Goal: Task Accomplishment & Management: Manage account settings

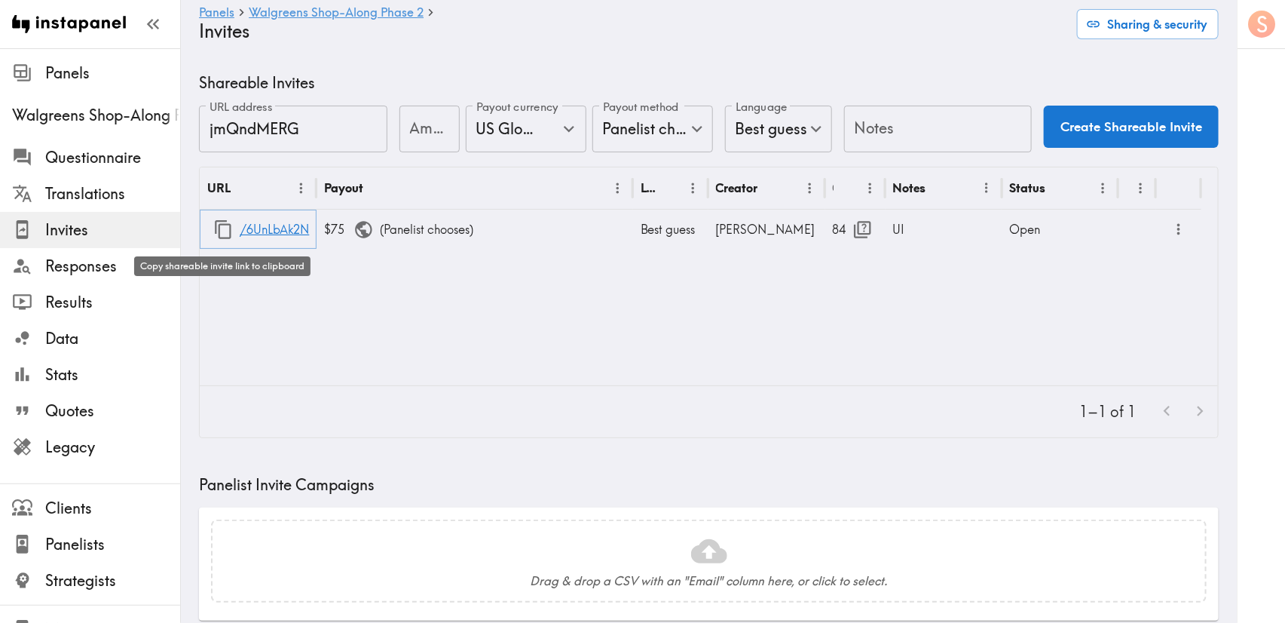
click at [219, 225] on icon "button" at bounding box center [223, 229] width 17 height 19
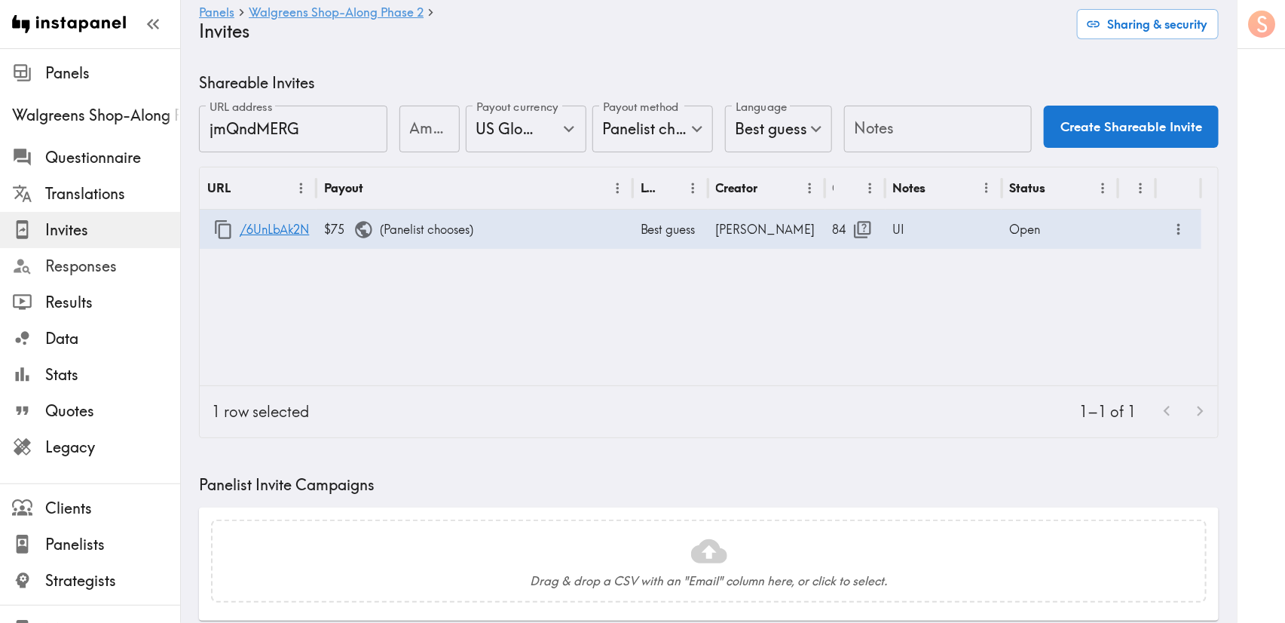
click at [126, 266] on span "Responses" at bounding box center [112, 266] width 135 height 21
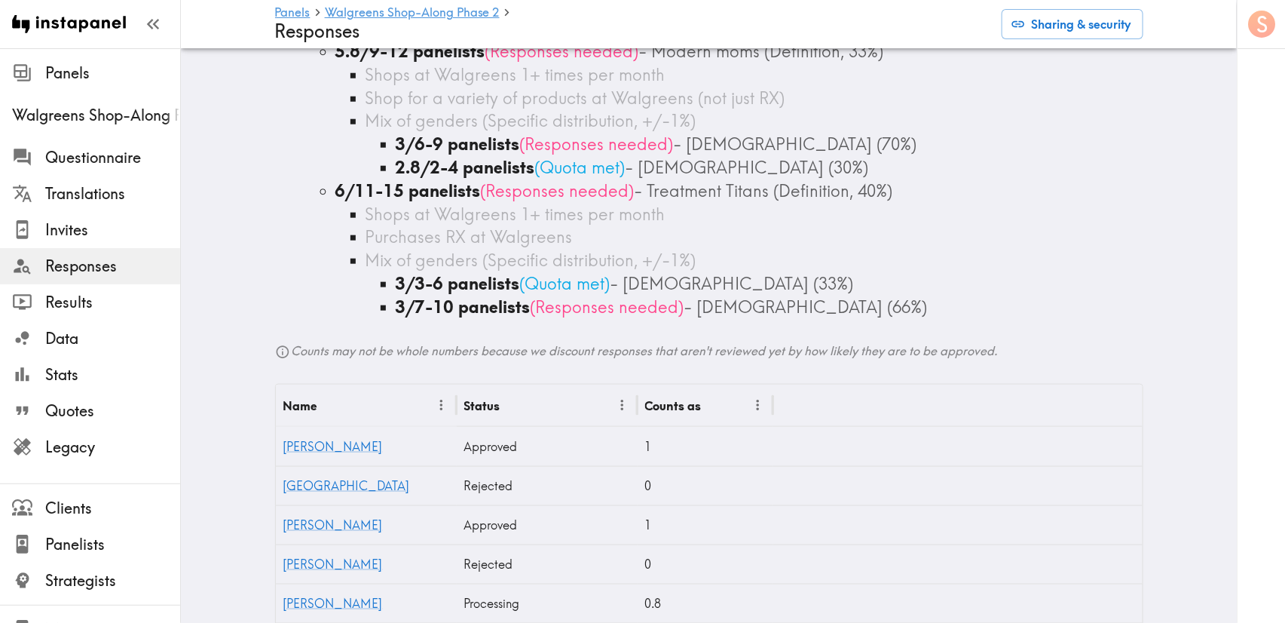
scroll to position [905, 0]
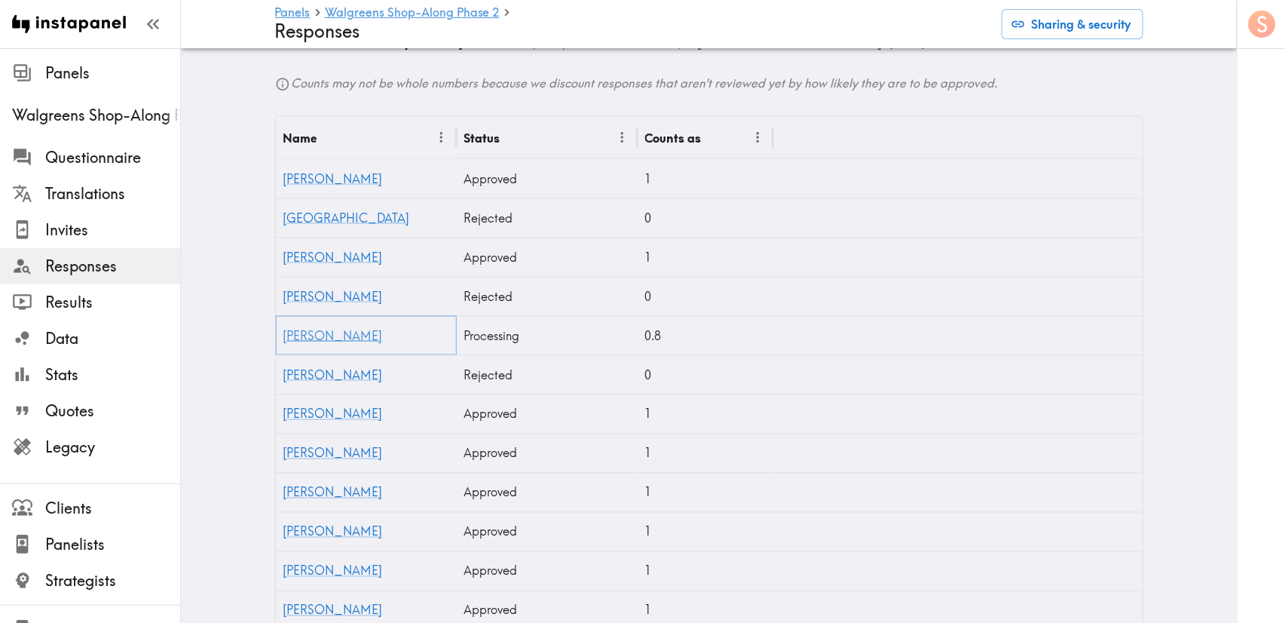
click at [304, 328] on link "[PERSON_NAME]" at bounding box center [333, 335] width 100 height 15
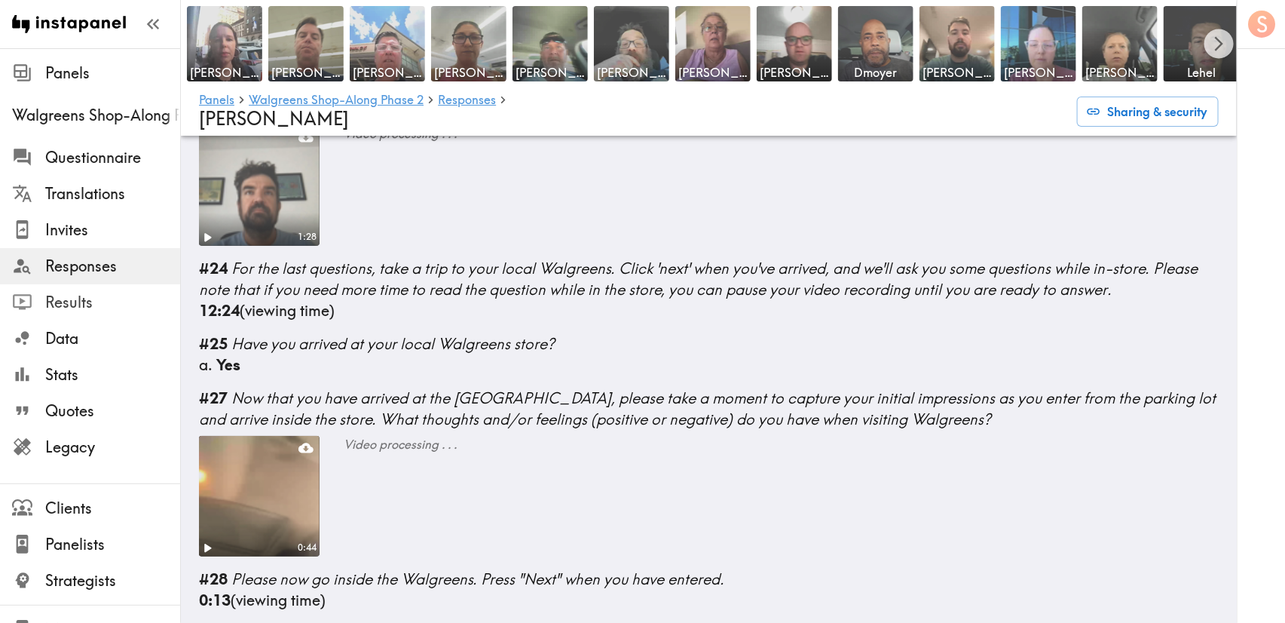
scroll to position [2660, 0]
click at [100, 274] on span "Responses" at bounding box center [112, 266] width 135 height 21
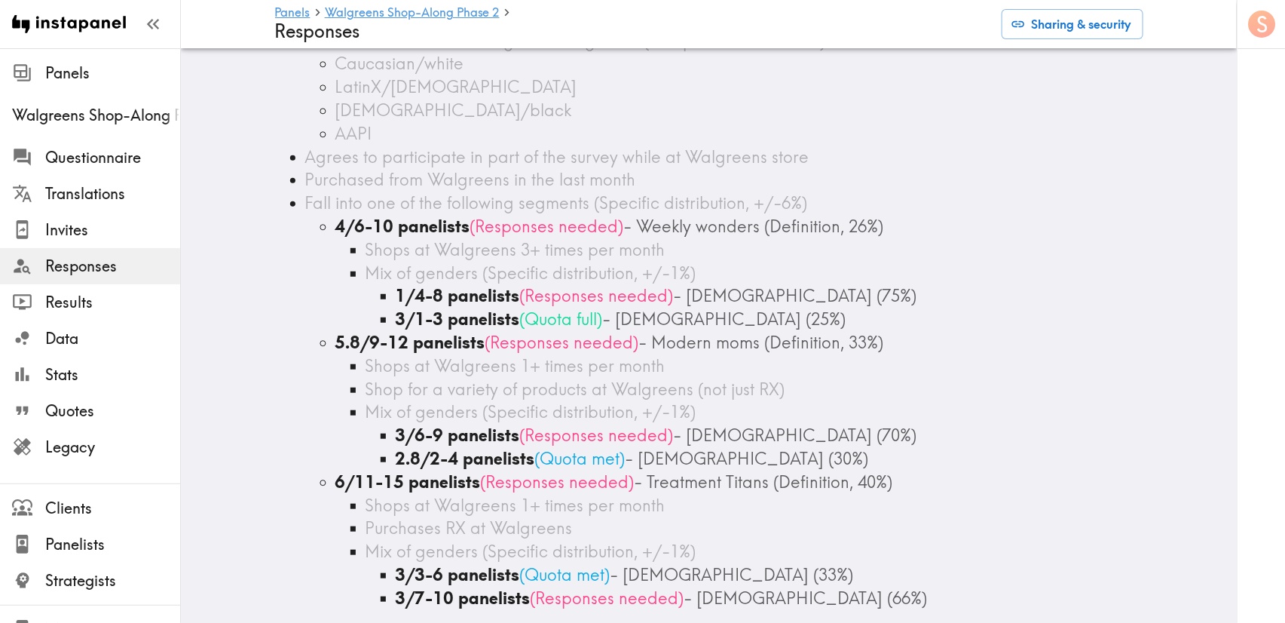
scroll to position [339, 0]
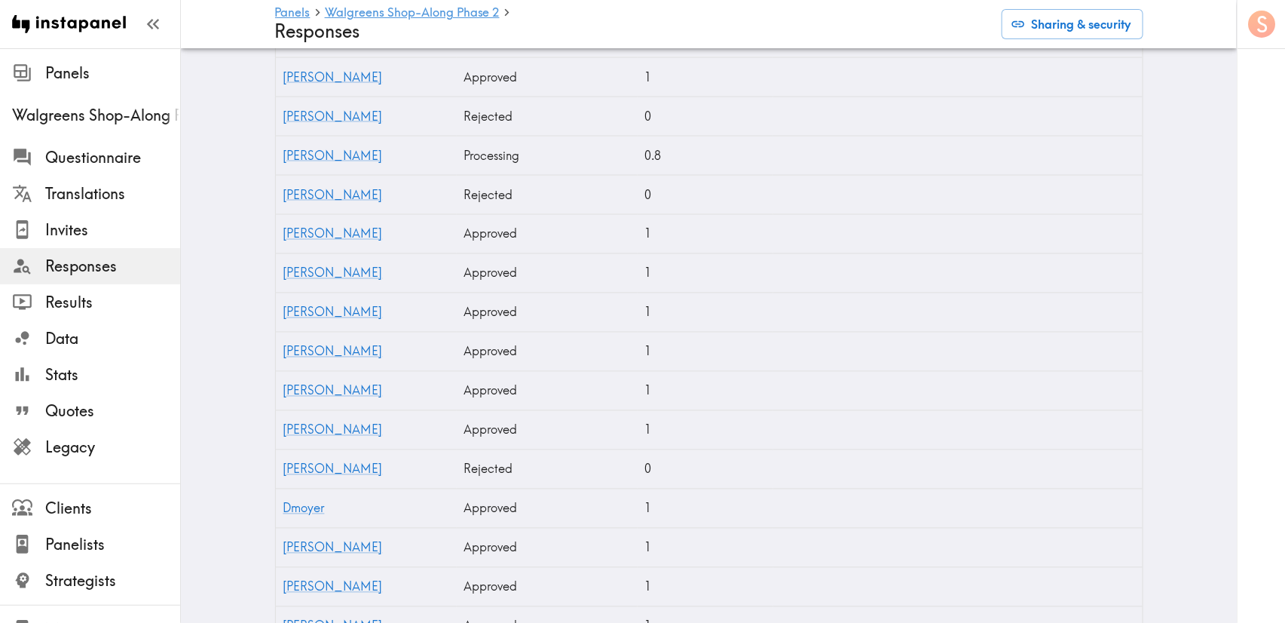
scroll to position [972, 0]
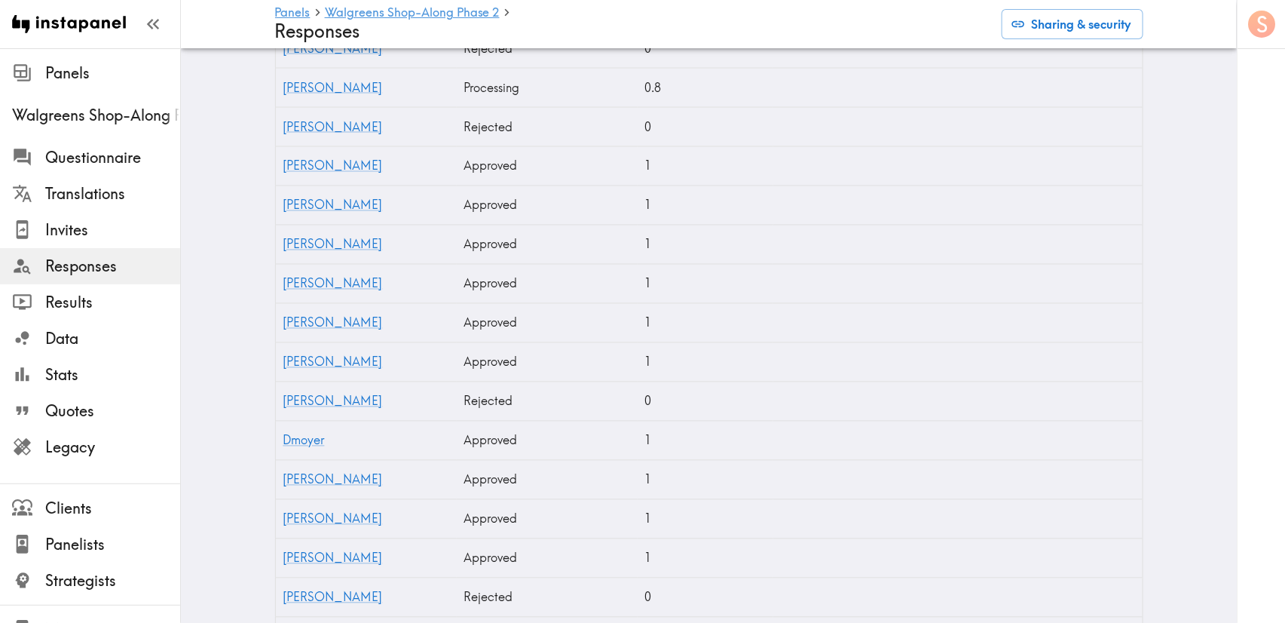
scroll to position [1311, 0]
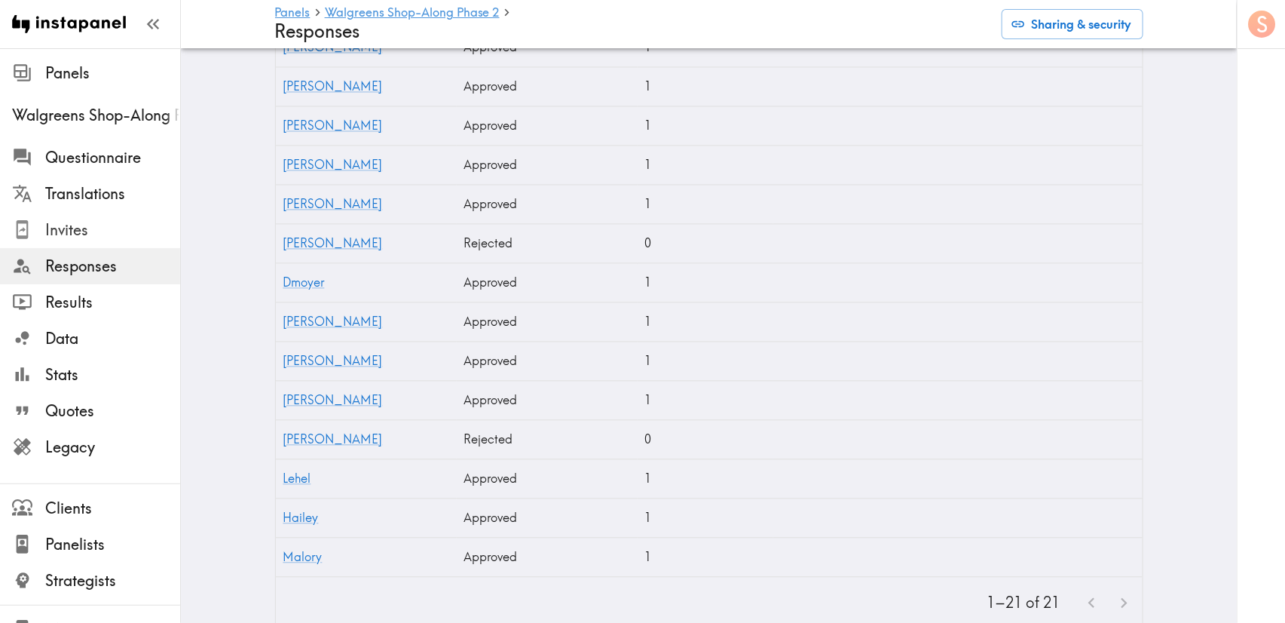
click at [90, 220] on span "Invites" at bounding box center [112, 229] width 135 height 21
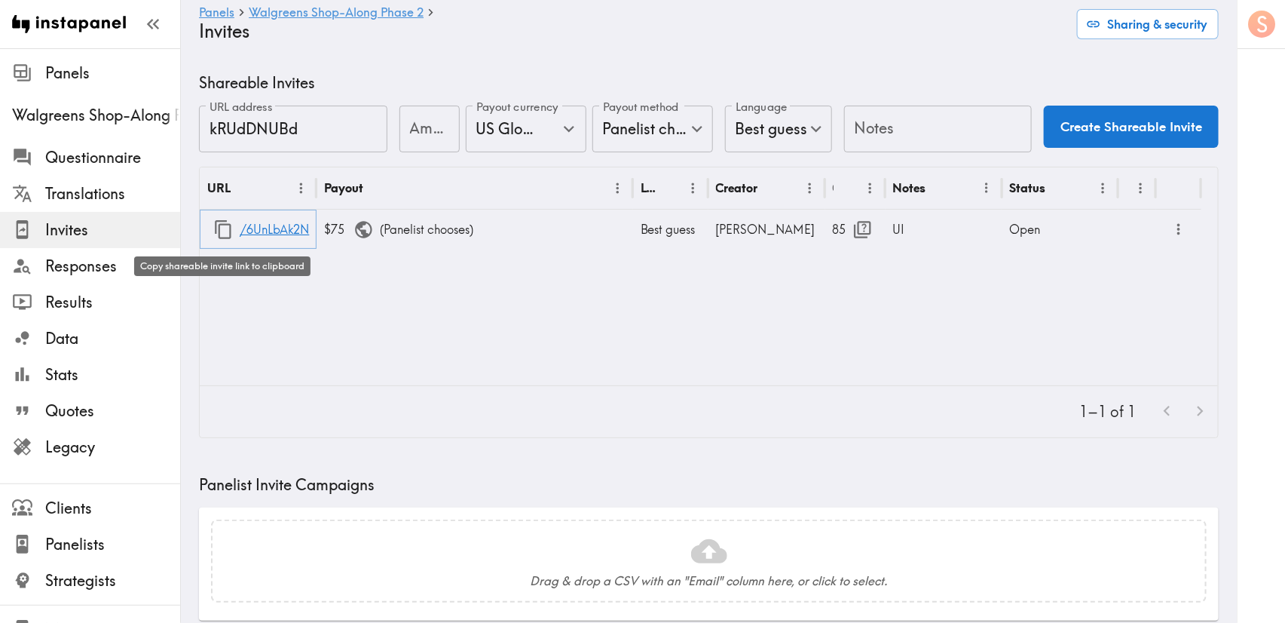
click at [220, 227] on icon "button" at bounding box center [223, 229] width 20 height 20
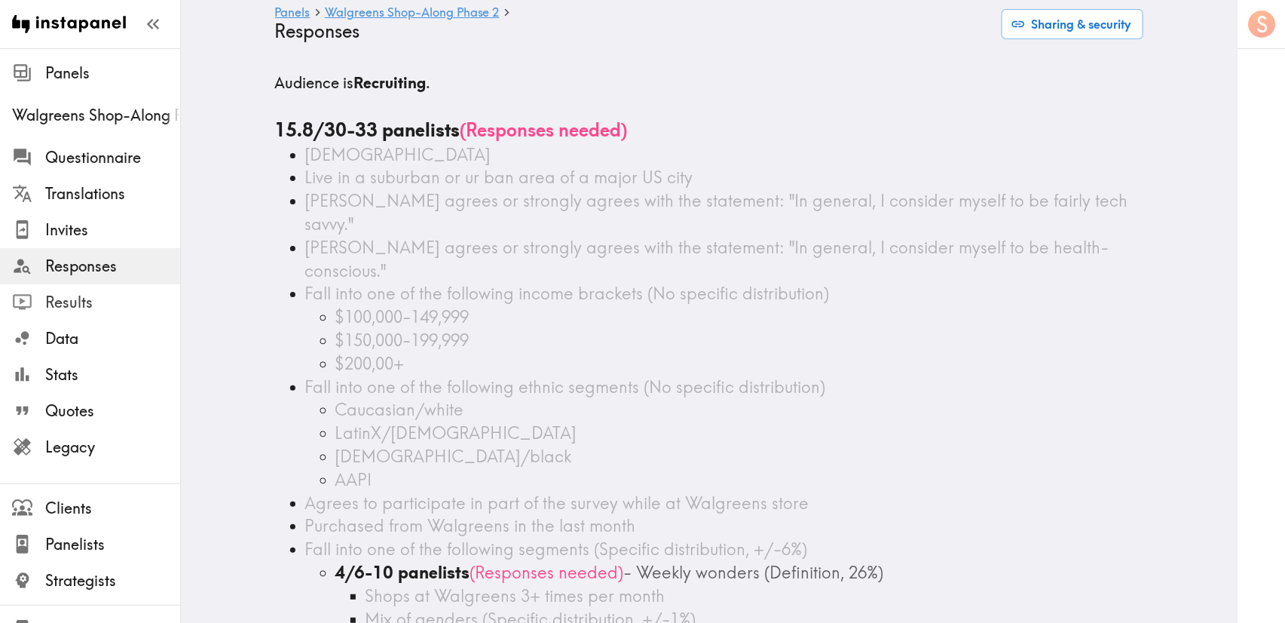
click at [112, 298] on span "Results" at bounding box center [112, 302] width 135 height 21
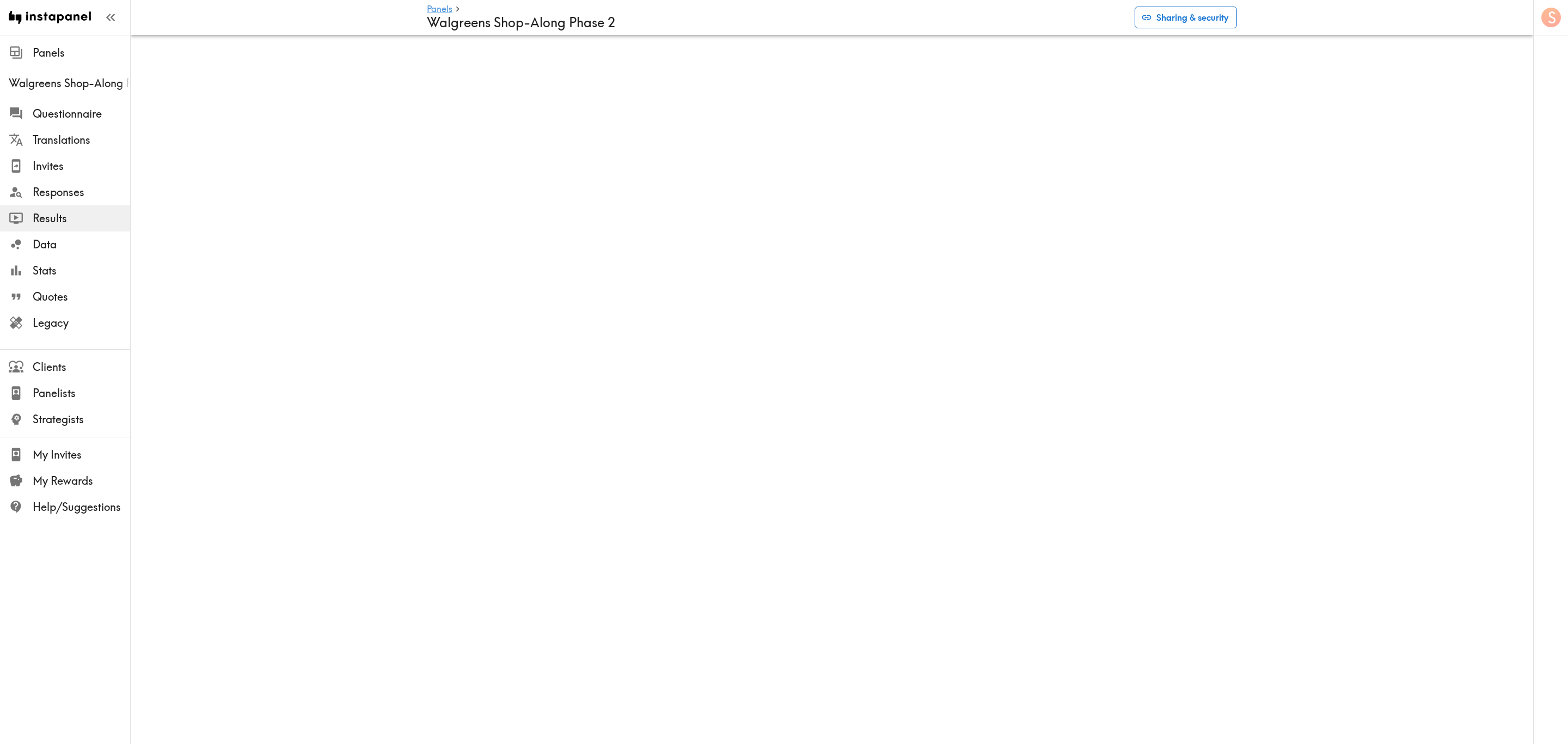
click at [1222, 13] on button "Sharing & security" at bounding box center [1186, 17] width 103 height 22
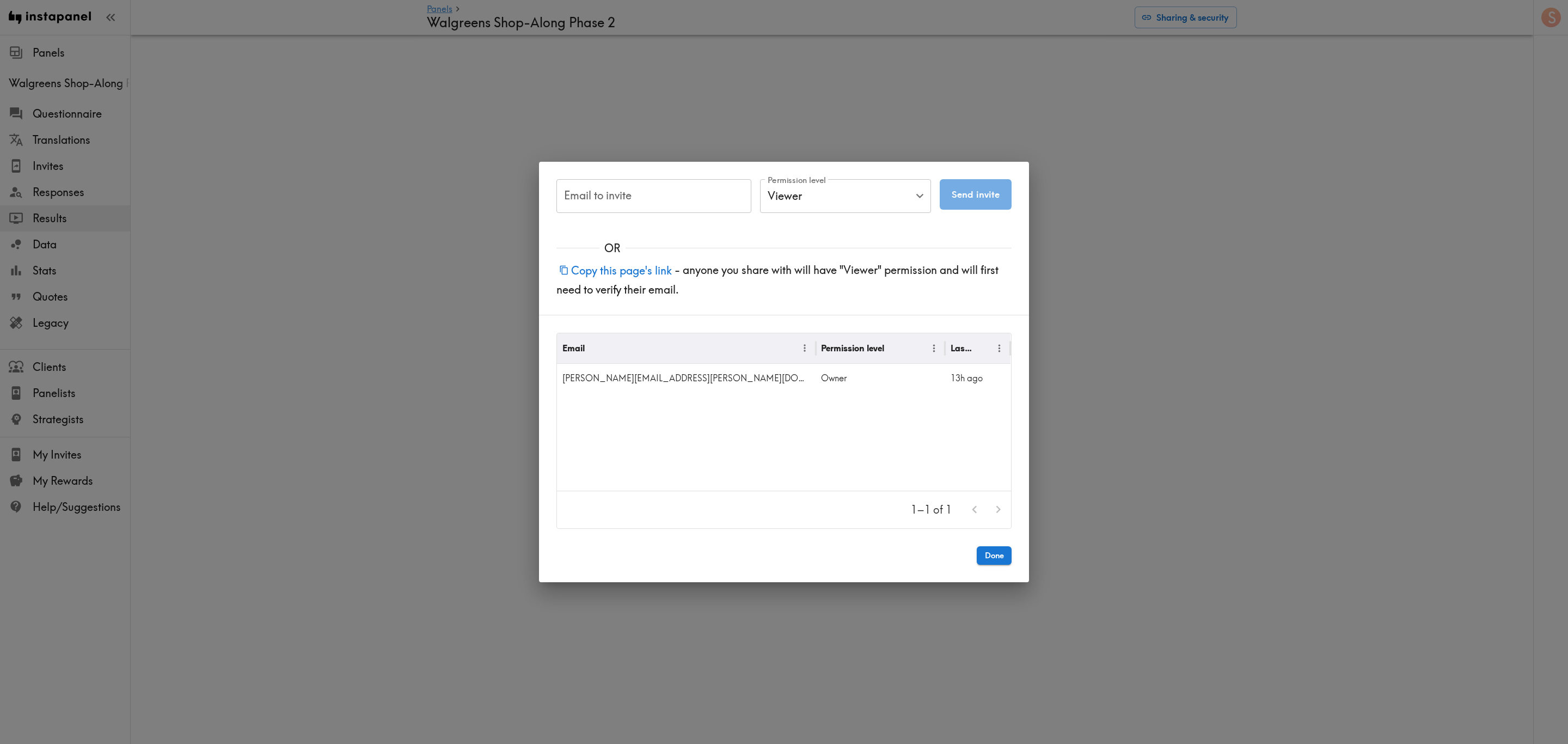
click at [1149, 360] on div "Email to invite Email to invite Permission level Viewer Viewer Permission level…" at bounding box center [784, 372] width 1568 height 744
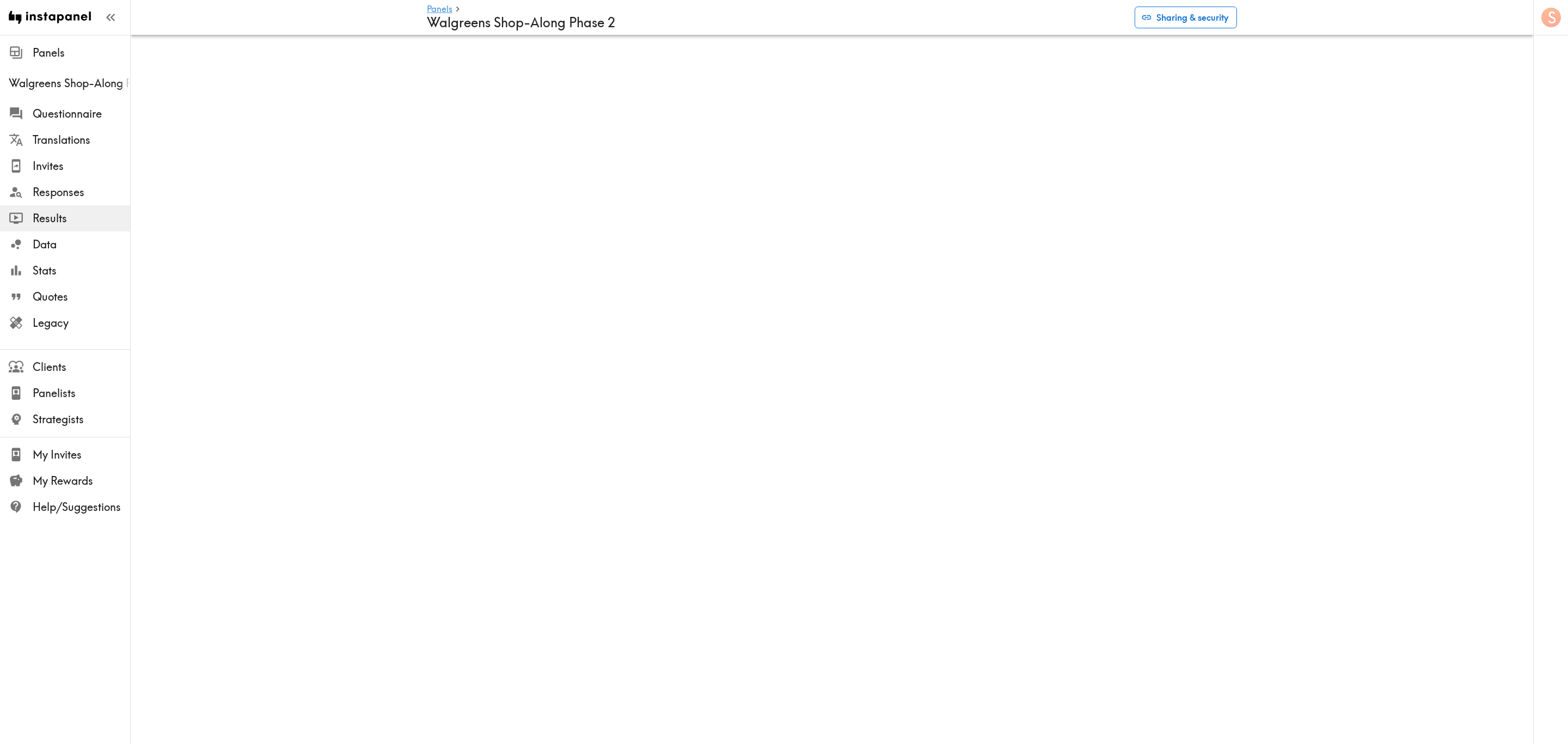
click at [1223, 15] on button "Sharing & security" at bounding box center [1186, 17] width 103 height 22
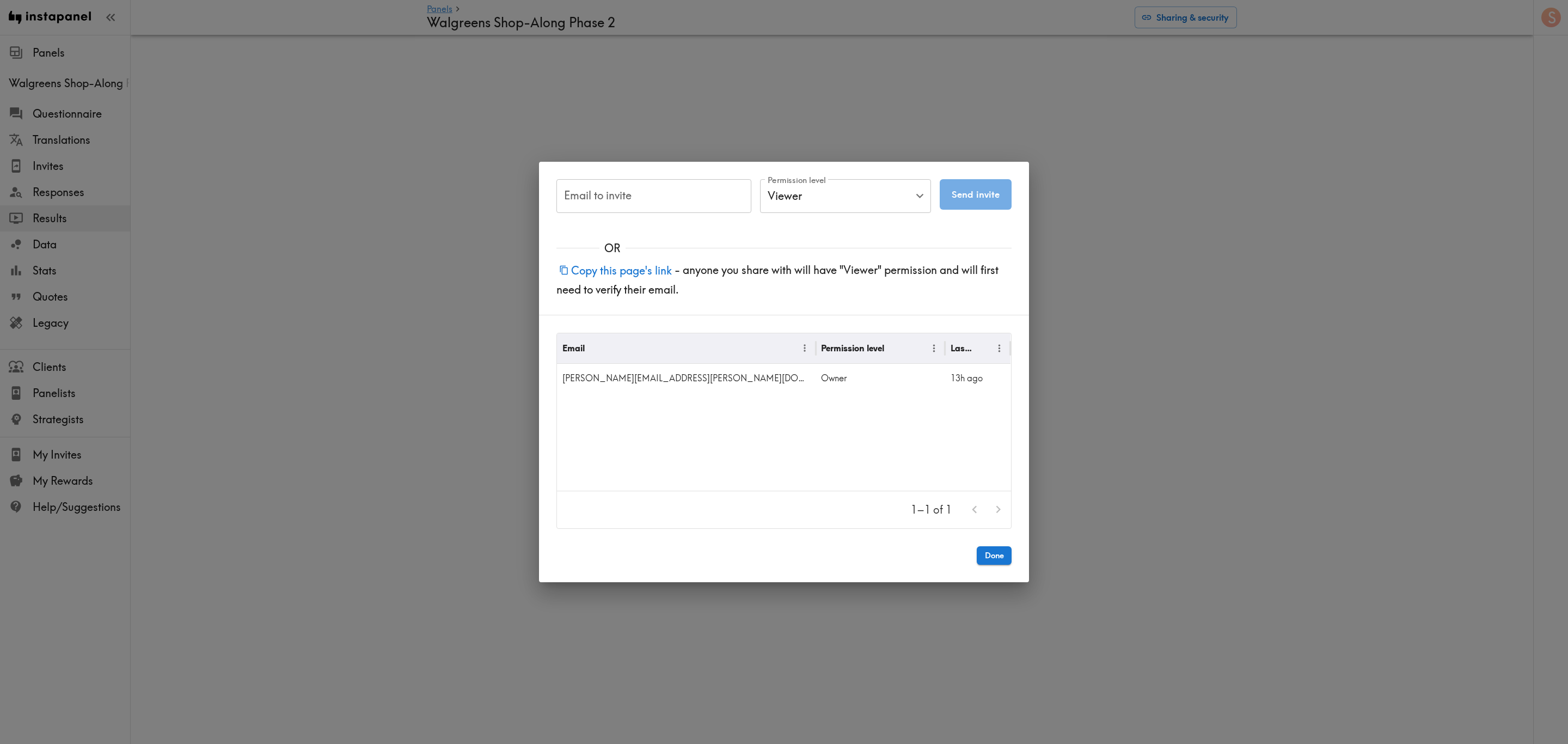
click at [1195, 256] on div "Email to invite Email to invite Permission level Viewer Viewer Permission level…" at bounding box center [784, 372] width 1568 height 744
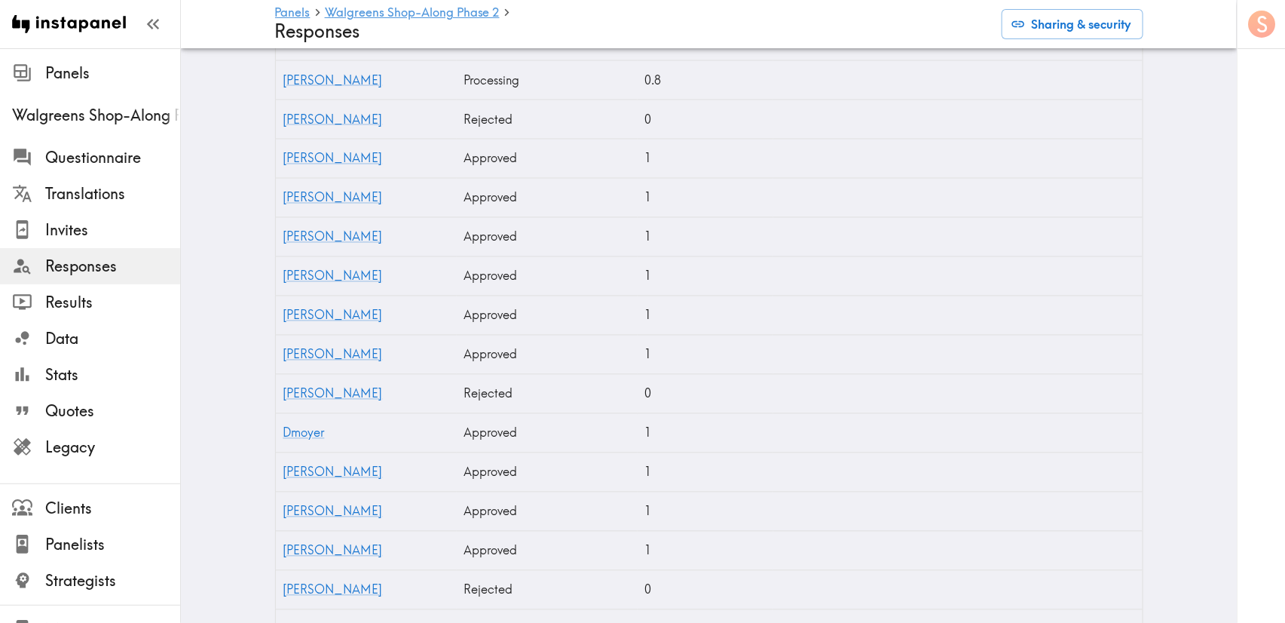
scroll to position [1311, 0]
